Goal: Communication & Community: Answer question/provide support

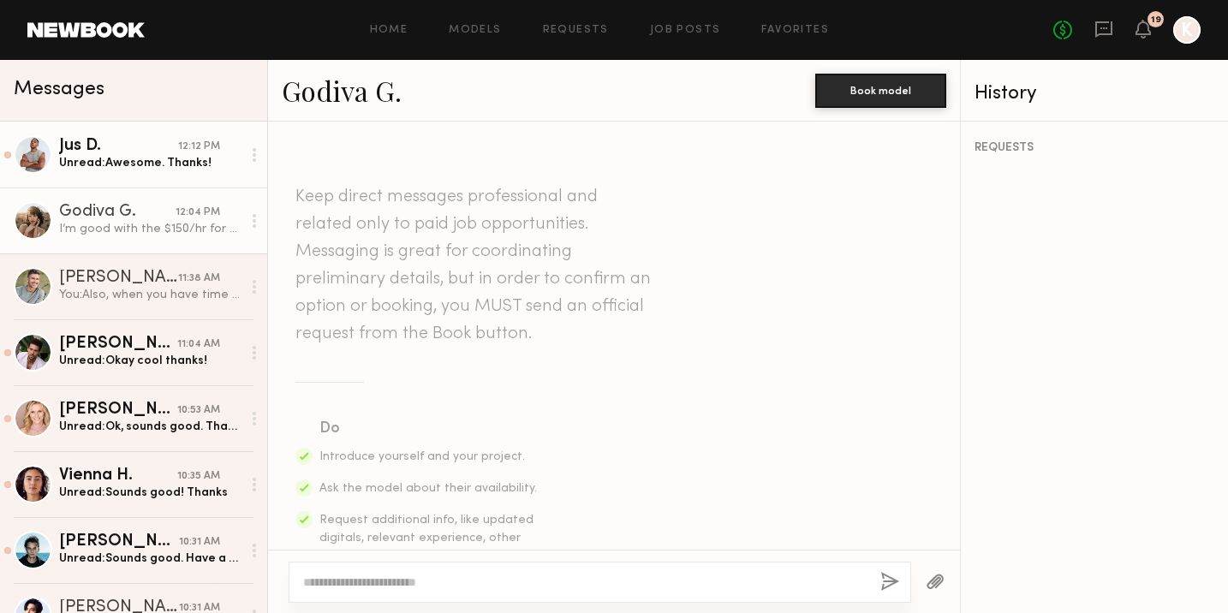
scroll to position [1930, 0]
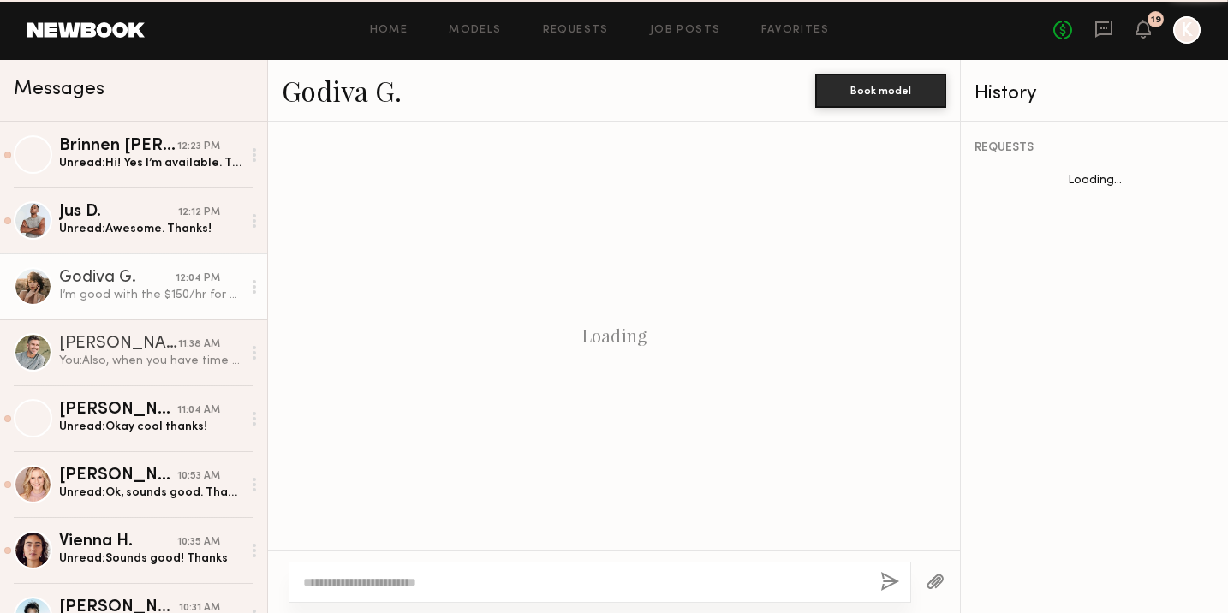
scroll to position [1930, 0]
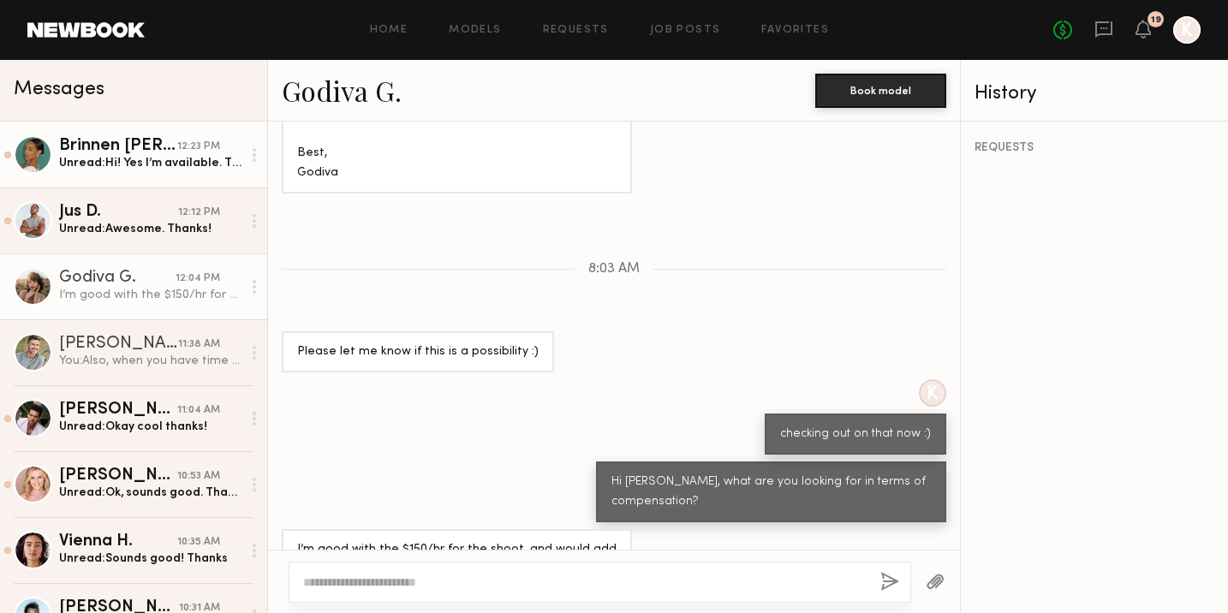
click at [132, 153] on div "Brinnen T." at bounding box center [118, 146] width 118 height 17
click at [99, 177] on link "Brinnen T. 12:23 PM Unread: Hi! Yes I’m available. Thank you for reaching out" at bounding box center [133, 155] width 267 height 66
click at [103, 146] on div "Brinnen T." at bounding box center [118, 146] width 118 height 17
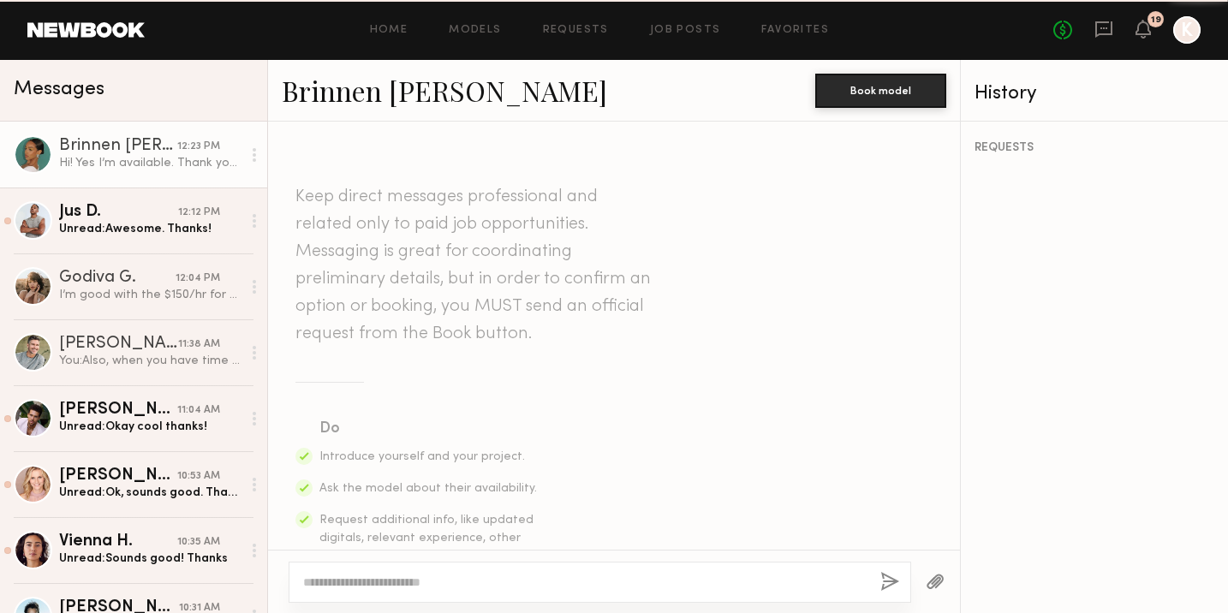
scroll to position [2970, 0]
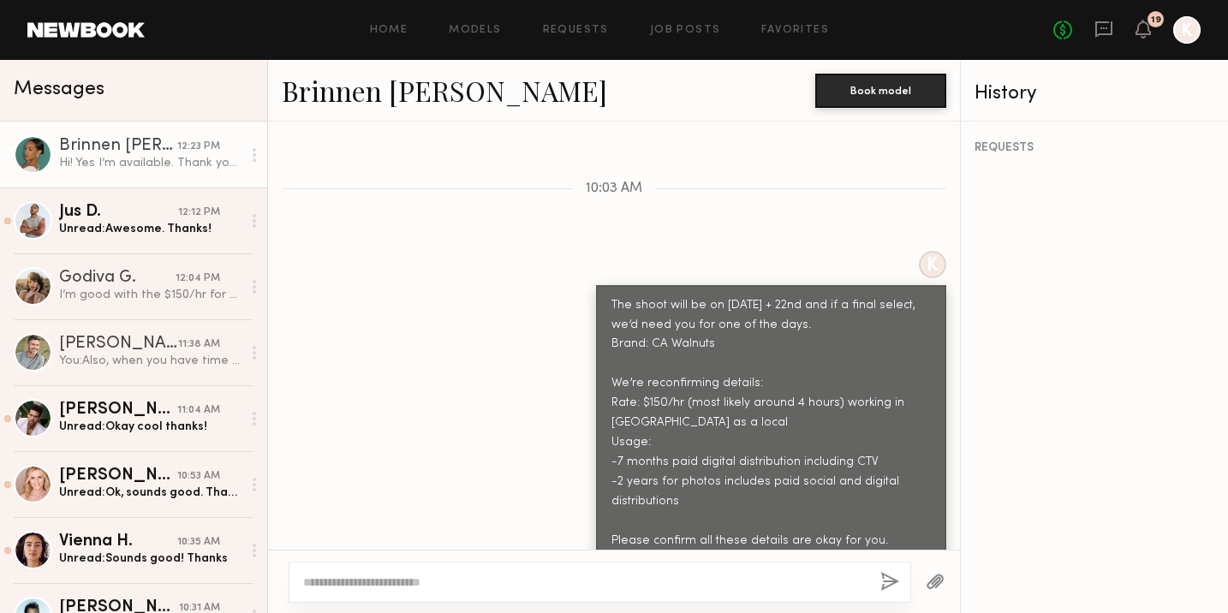
click at [364, 579] on textarea at bounding box center [585, 582] width 564 height 17
type textarea "**********"
click at [881, 584] on button "button" at bounding box center [890, 582] width 19 height 21
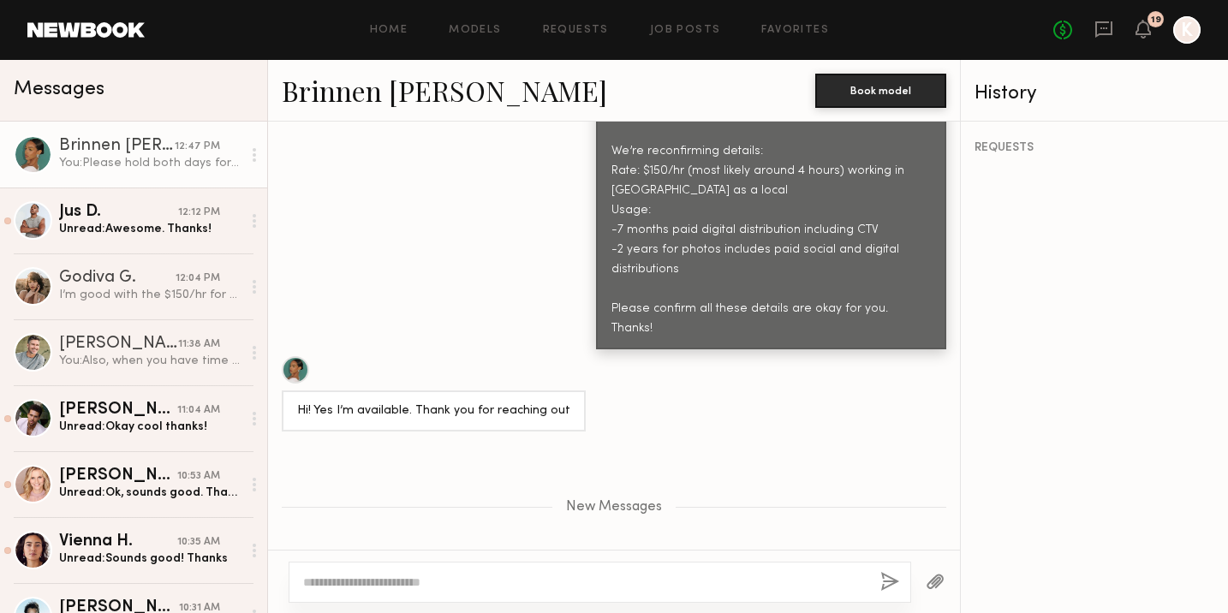
scroll to position [3284, 0]
